Goal: Find specific page/section: Find specific page/section

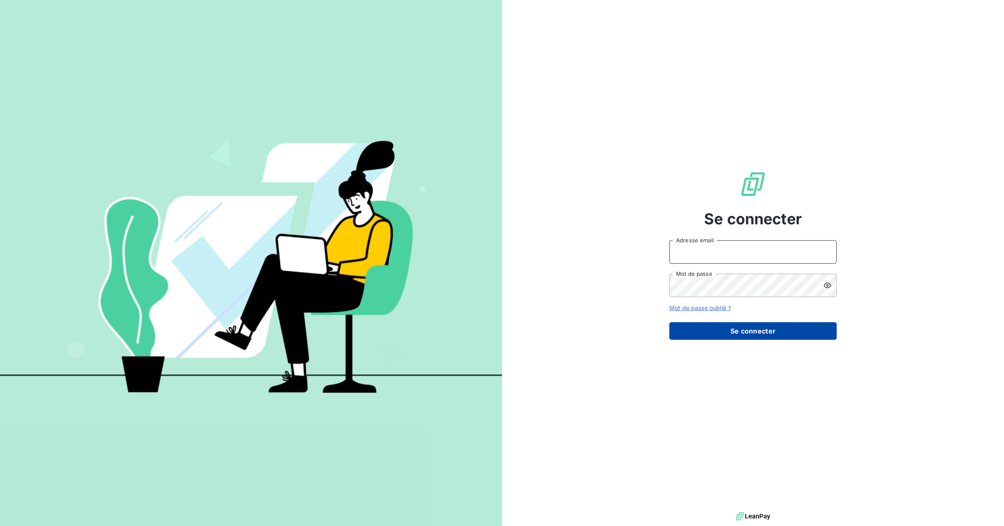
type input "[EMAIL_ADDRESS][DOMAIN_NAME]"
click at [774, 337] on button "Se connecter" at bounding box center [752, 331] width 167 height 18
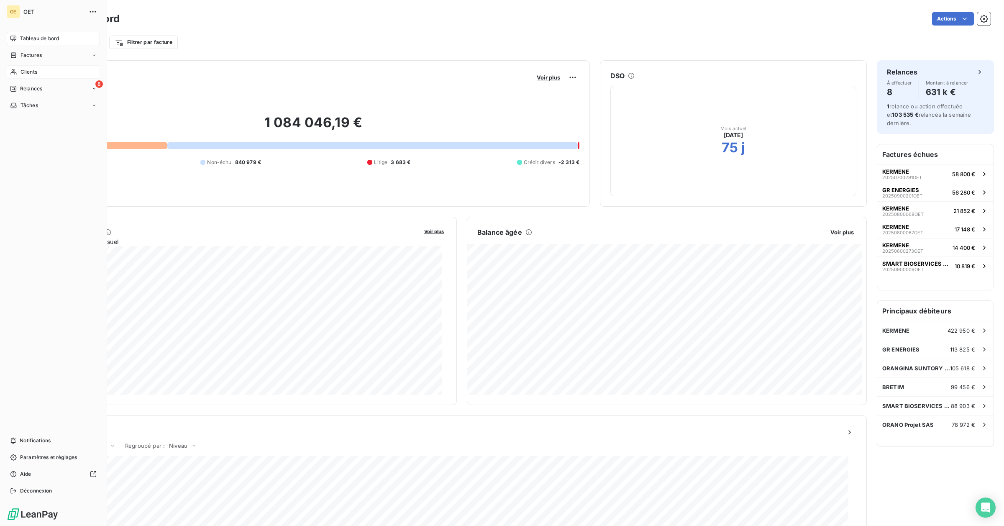
click at [17, 71] on div "Clients" at bounding box center [53, 71] width 93 height 13
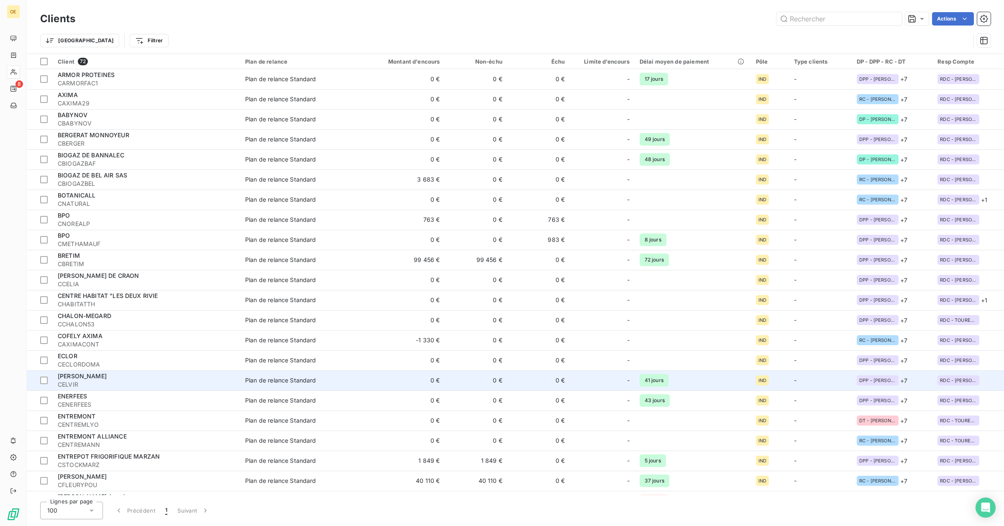
click at [69, 371] on td "[PERSON_NAME]" at bounding box center [146, 380] width 187 height 20
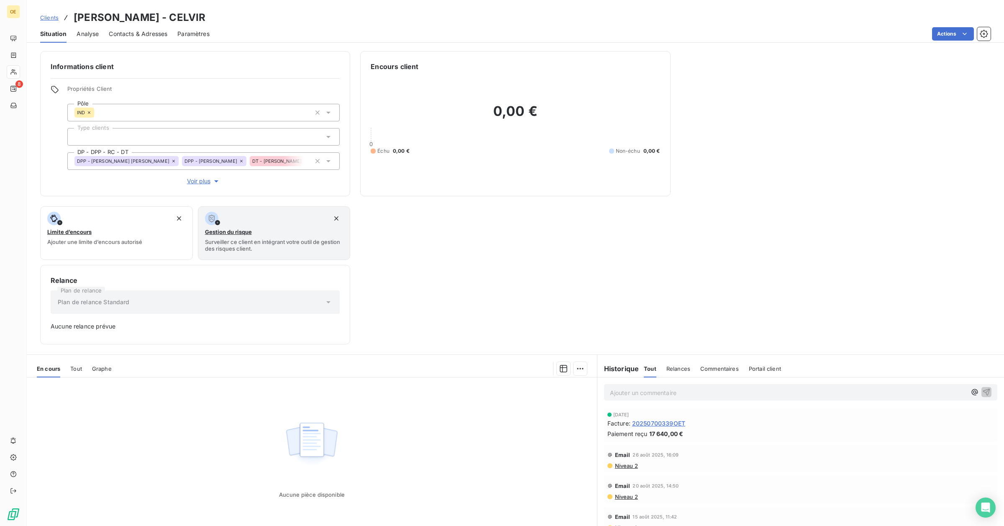
scroll to position [38, 0]
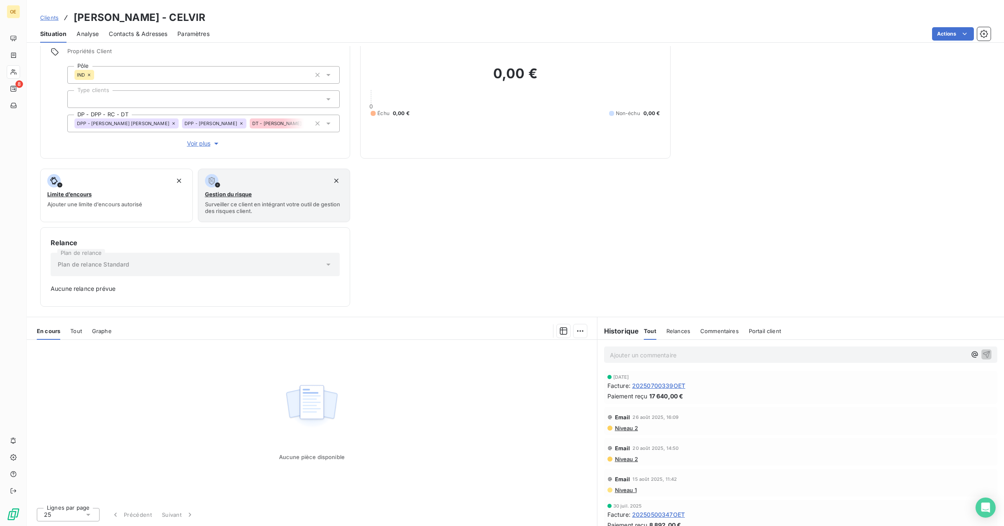
click at [666, 386] on span "20250700339OET" at bounding box center [658, 385] width 53 height 9
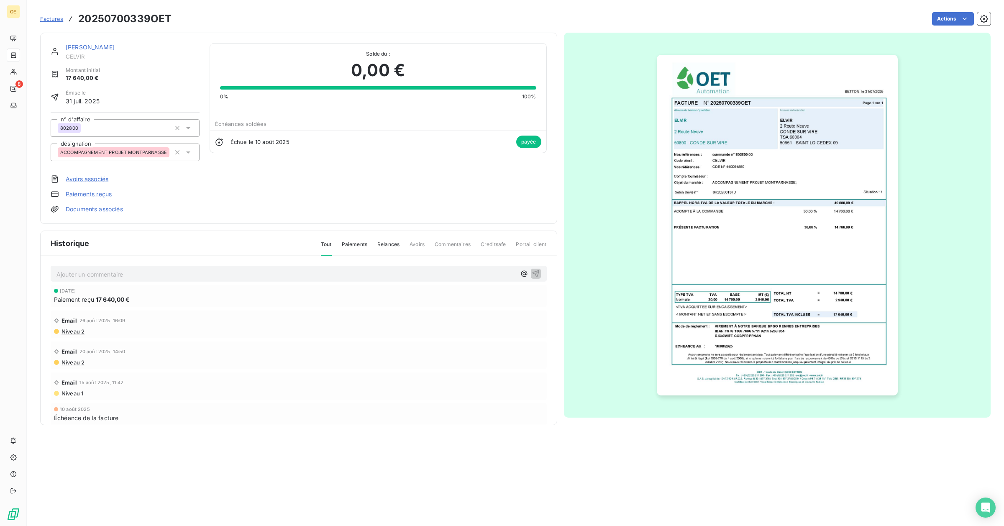
click at [74, 50] on link "[PERSON_NAME]" at bounding box center [90, 46] width 49 height 7
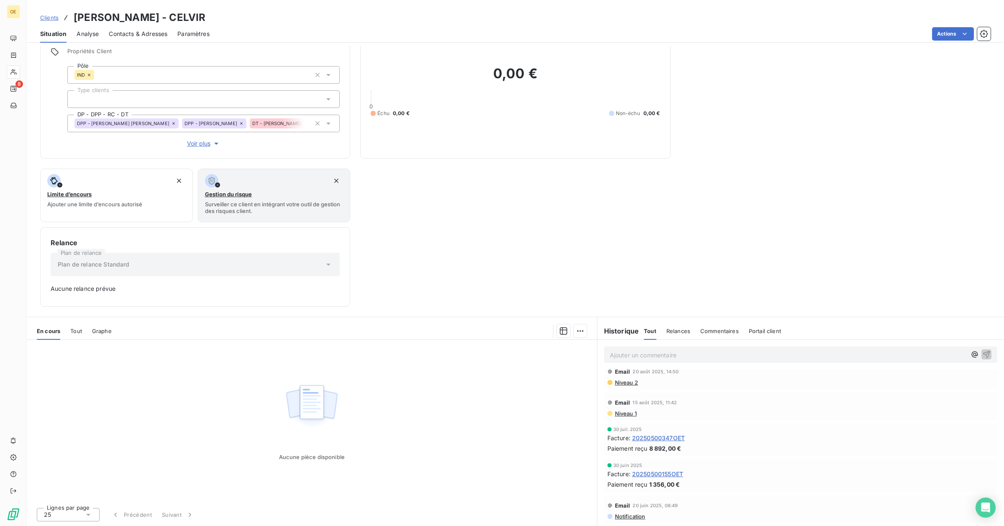
scroll to position [105, 0]
click at [665, 410] on span "20250500347OET" at bounding box center [658, 409] width 53 height 9
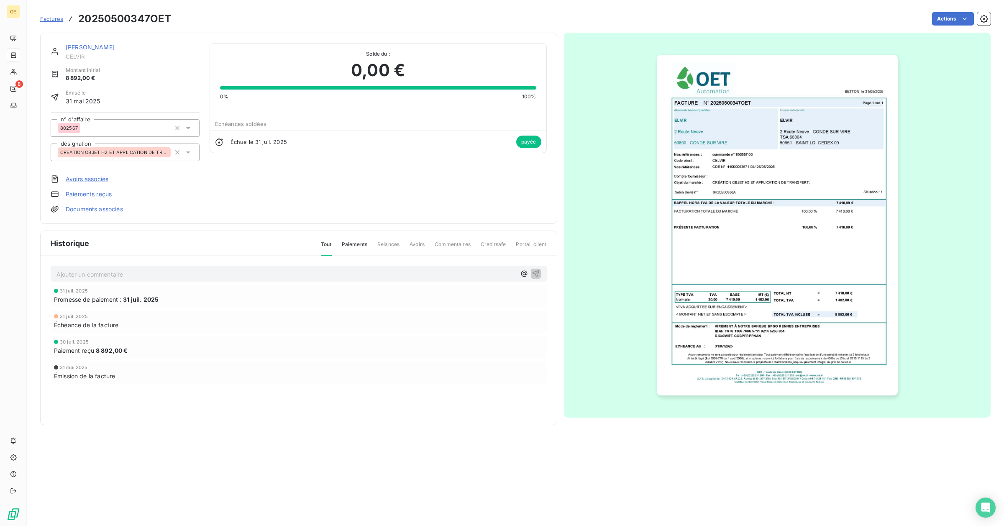
click at [769, 128] on img "button" at bounding box center [777, 225] width 241 height 340
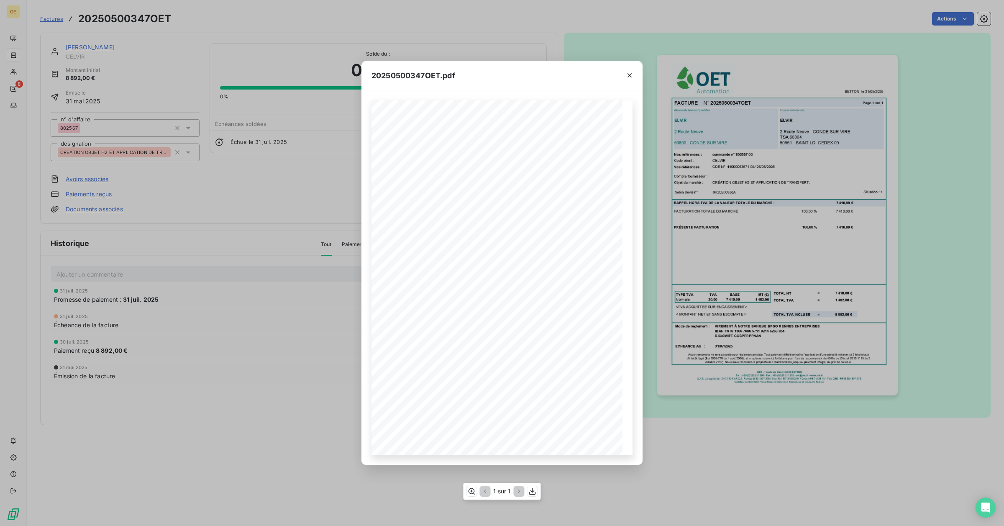
click at [437, 149] on span "20250500347OET" at bounding box center [453, 149] width 43 height 5
click at [532, 493] on icon "button" at bounding box center [532, 491] width 8 height 8
click at [415, 194] on span "CONDE SUR VIRE" at bounding box center [430, 191] width 39 height 5
click at [632, 74] on icon "button" at bounding box center [629, 75] width 8 height 8
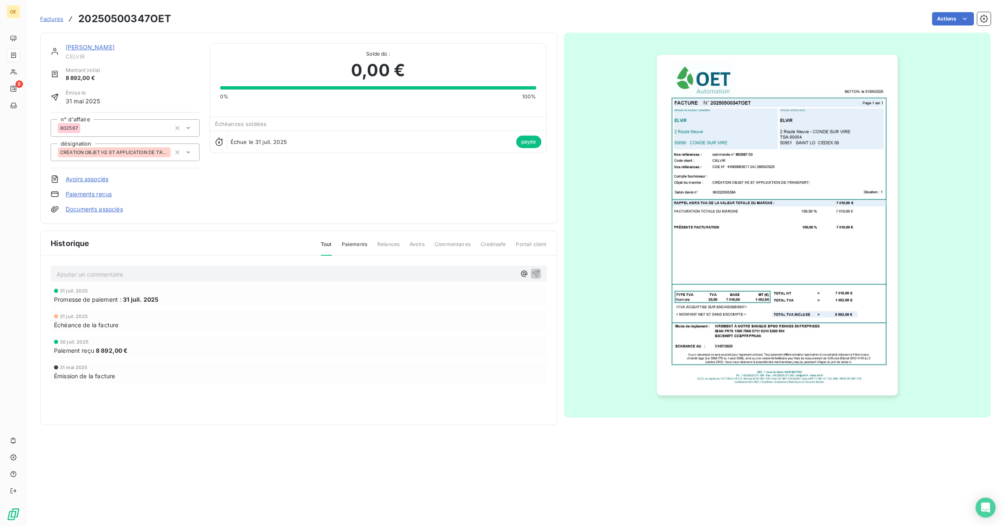
click at [59, 20] on span "Factures" at bounding box center [51, 18] width 23 height 7
